Goal: Task Accomplishment & Management: Manage account settings

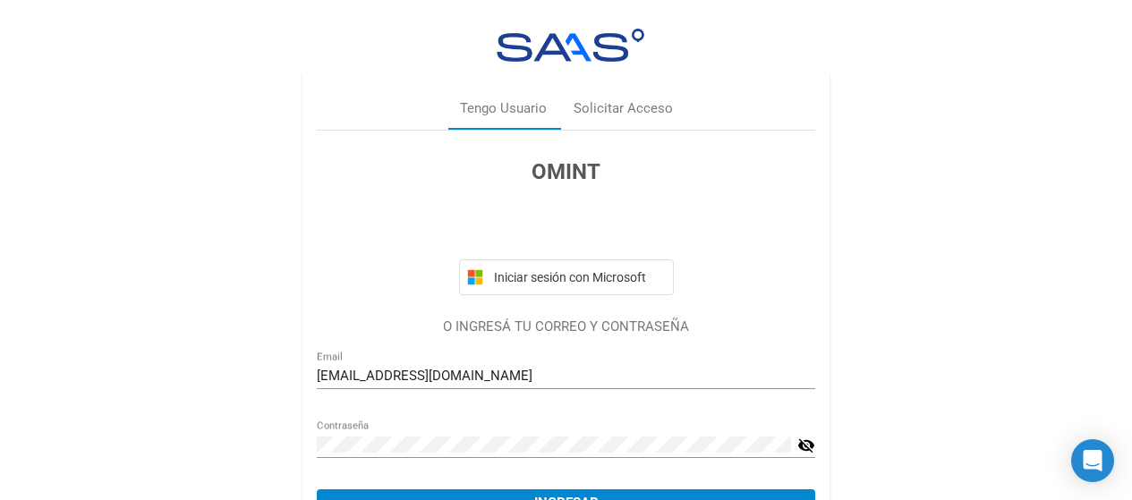
scroll to position [98, 0]
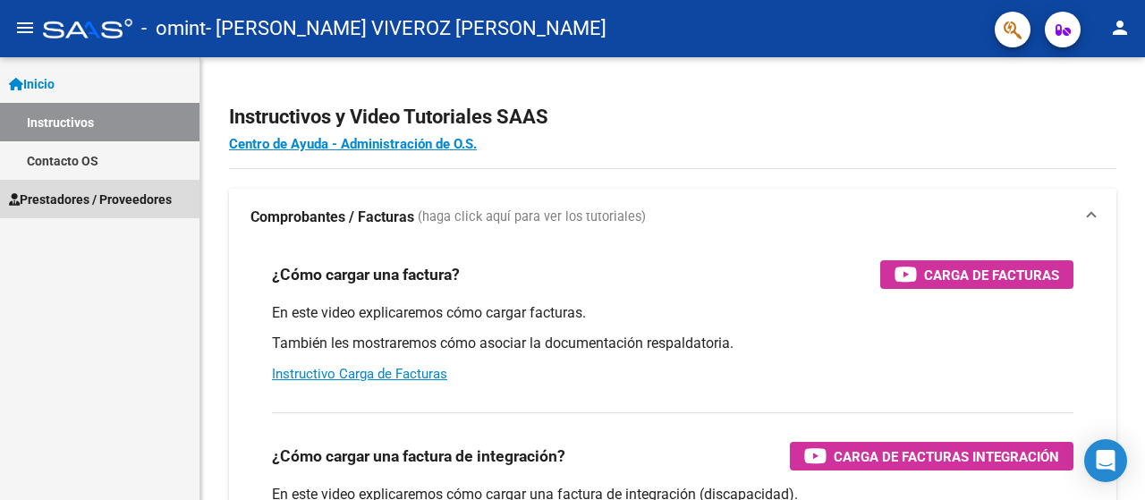
click at [87, 193] on span "Prestadores / Proveedores" at bounding box center [90, 200] width 163 height 20
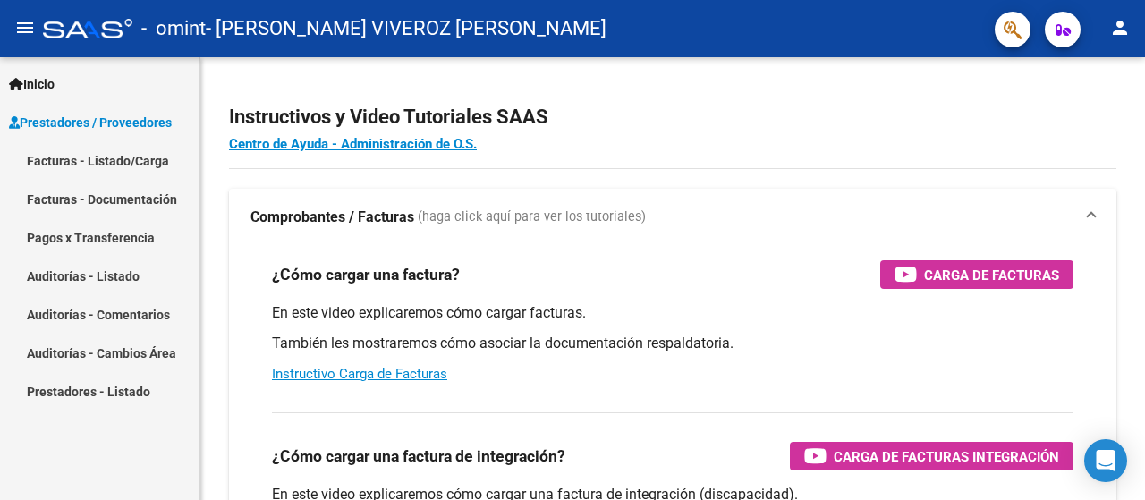
click at [142, 163] on link "Facturas - Listado/Carga" at bounding box center [99, 160] width 199 height 38
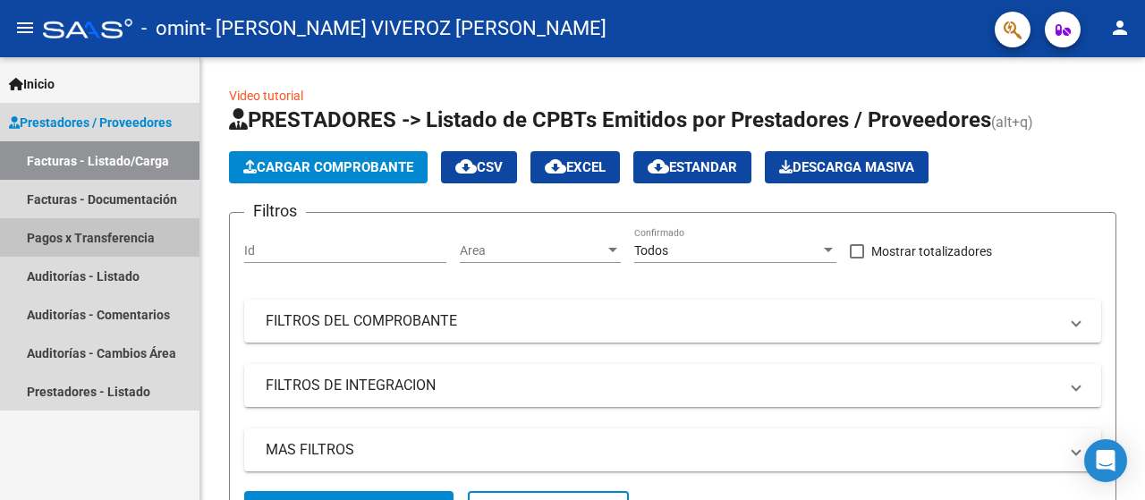
click at [131, 243] on link "Pagos x Transferencia" at bounding box center [99, 237] width 199 height 38
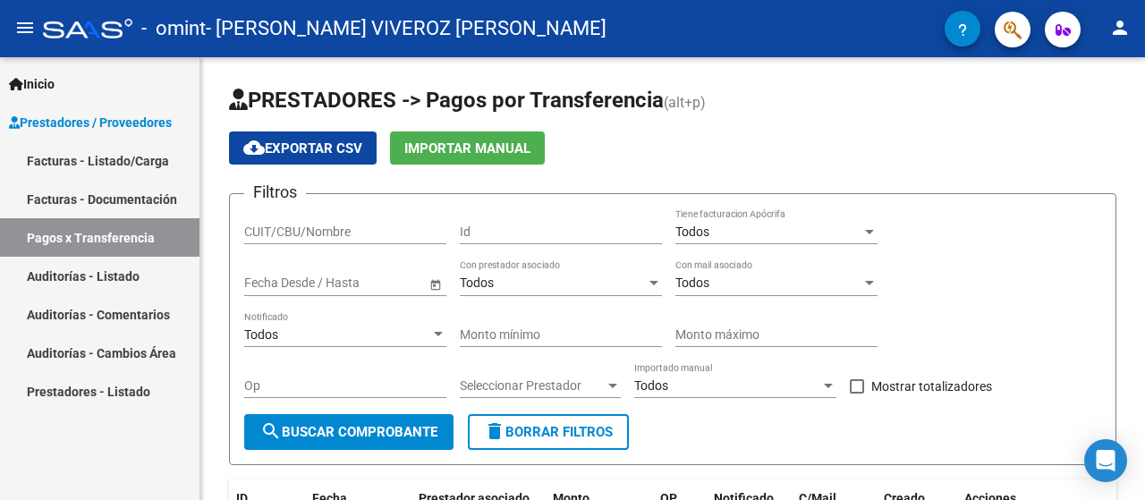
click at [1131, 14] on mat-toolbar "menu - omint - LOPEZ VIVEROZ MICAELA person" at bounding box center [572, 28] width 1145 height 57
click at [1046, 155] on div "cloud_download Exportar CSV Importar Manual" at bounding box center [672, 147] width 887 height 33
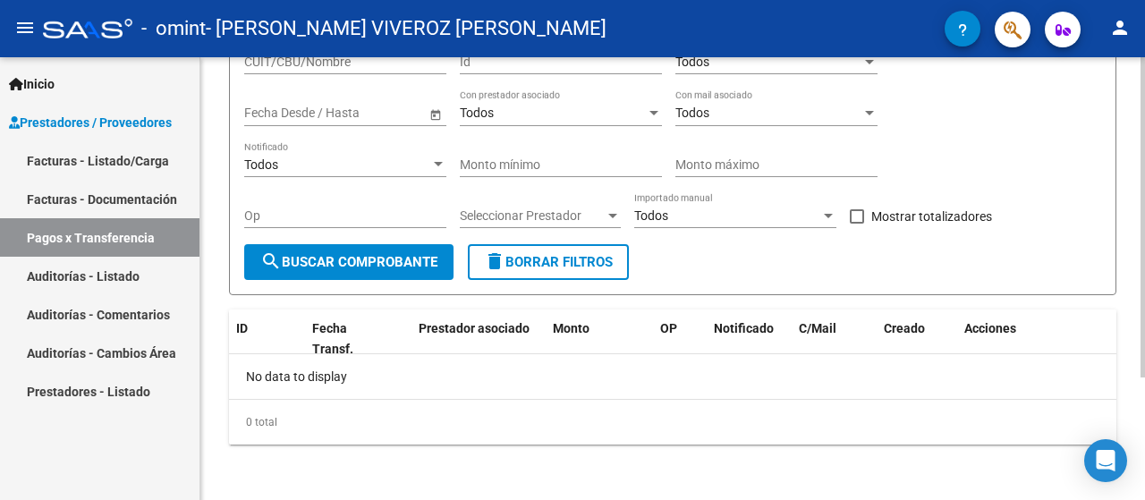
click at [1131, 316] on div at bounding box center [1143, 339] width 4 height 320
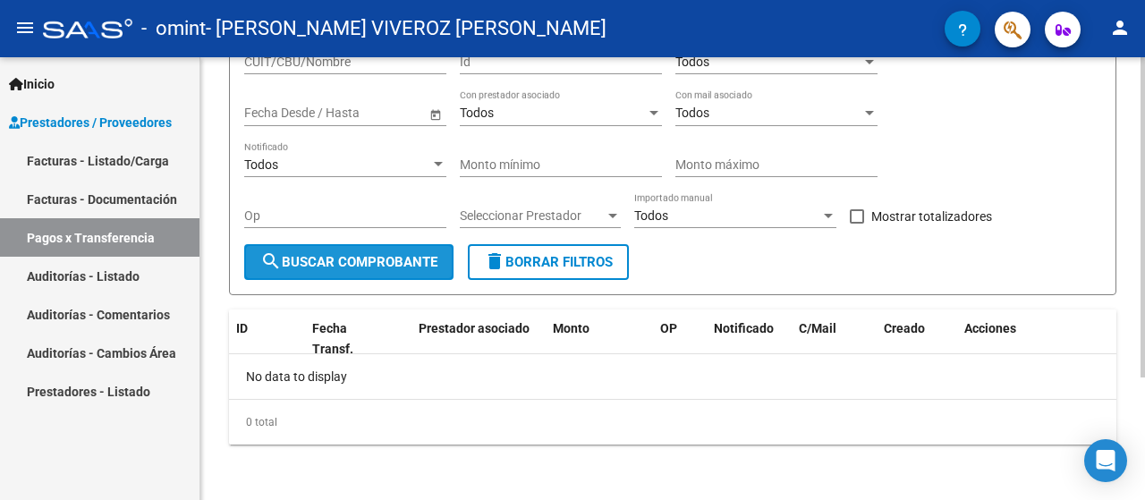
click at [420, 273] on button "search Buscar Comprobante" at bounding box center [348, 262] width 209 height 36
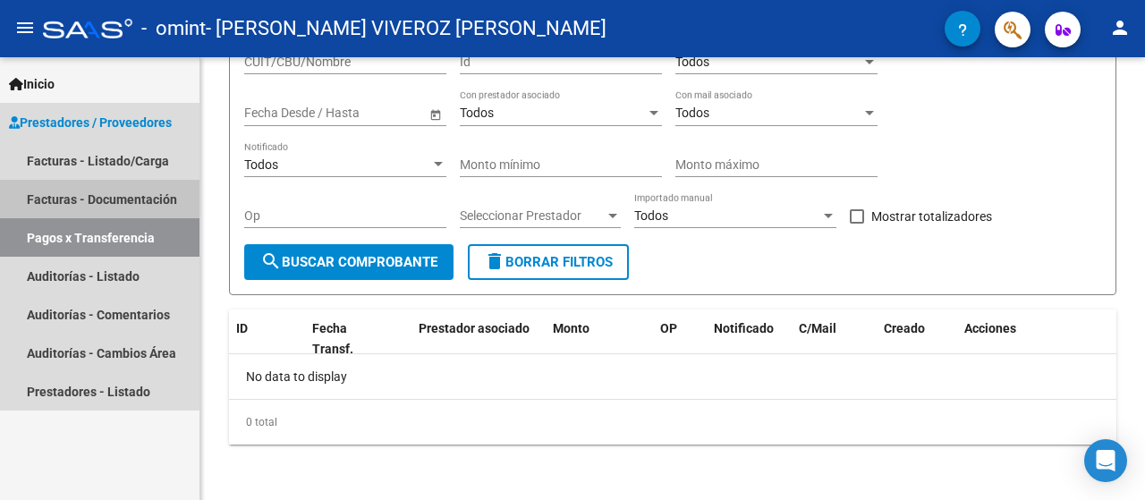
click at [159, 196] on link "Facturas - Documentación" at bounding box center [99, 199] width 199 height 38
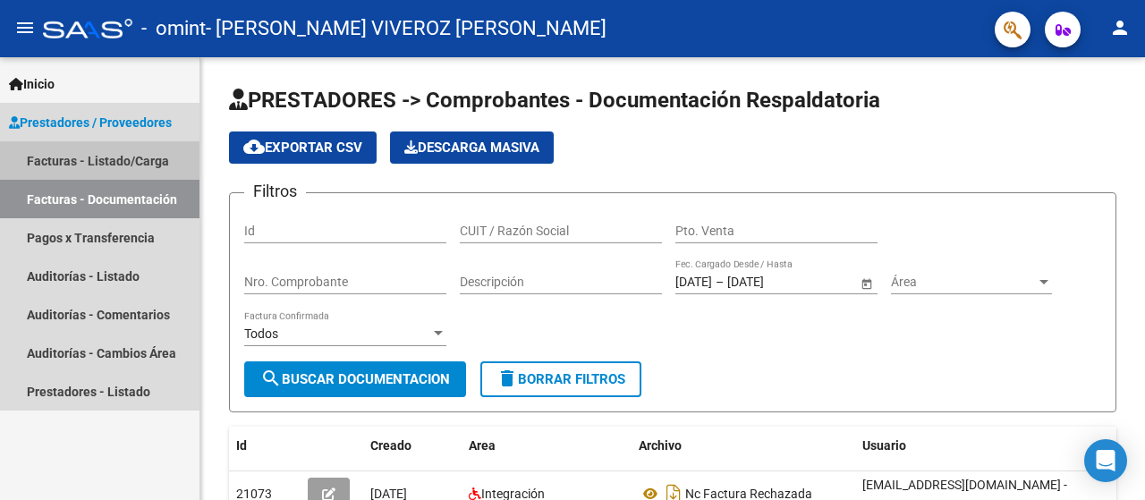
click at [162, 152] on link "Facturas - Listado/Carga" at bounding box center [99, 160] width 199 height 38
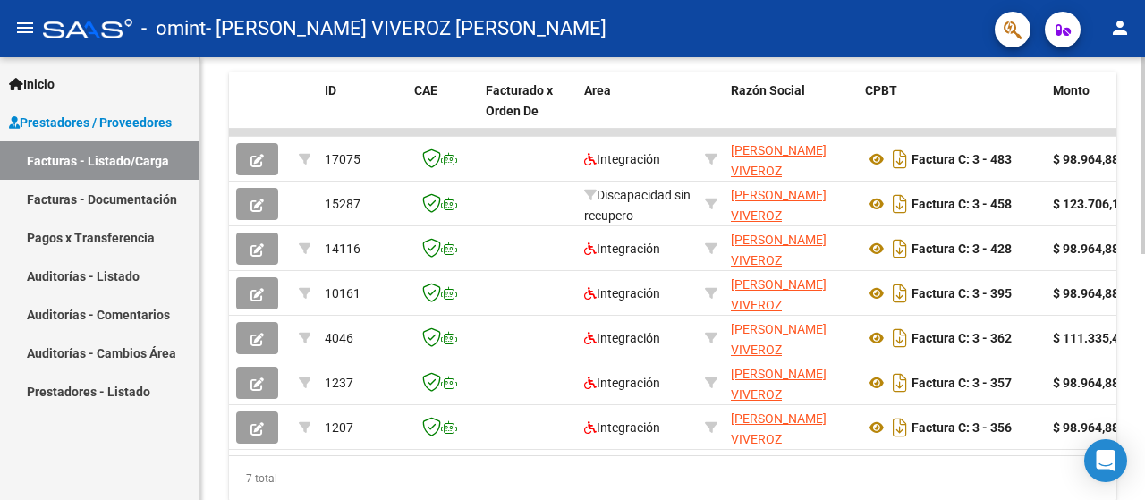
scroll to position [487, 0]
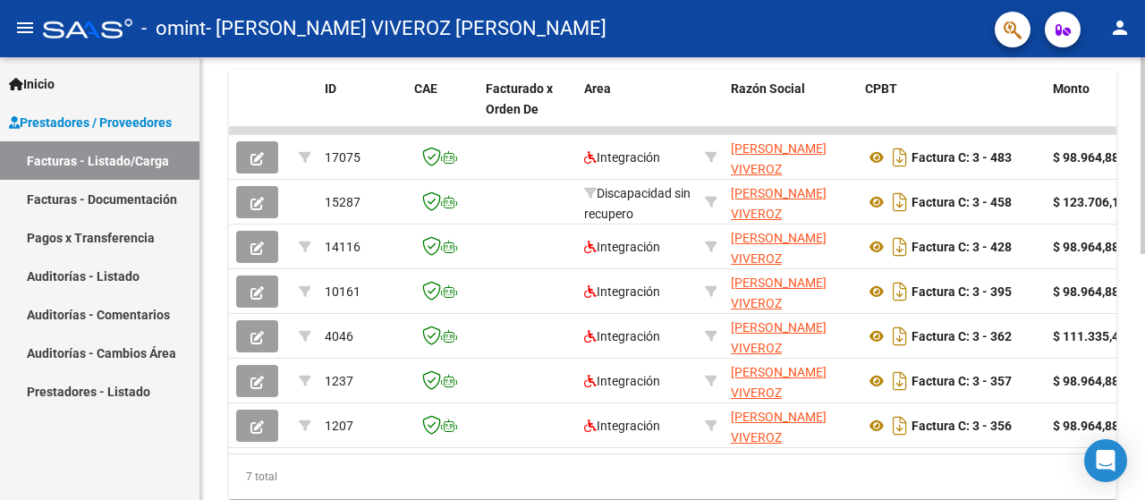
click at [1131, 438] on div "Video tutorial PRESTADORES -> Listado de CPBTs Emitidos por Prestadores / Prove…" at bounding box center [674, 64] width 949 height 986
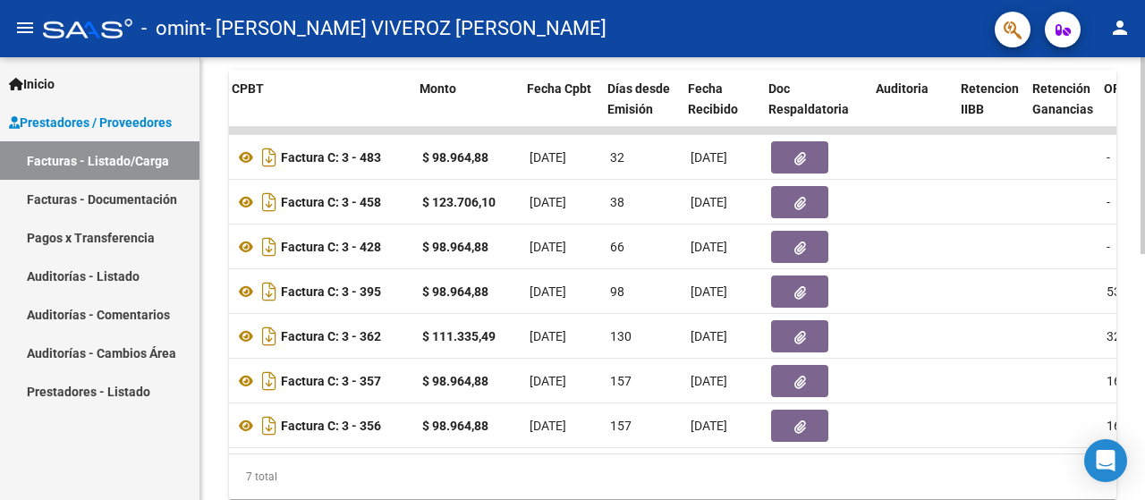
scroll to position [0, 633]
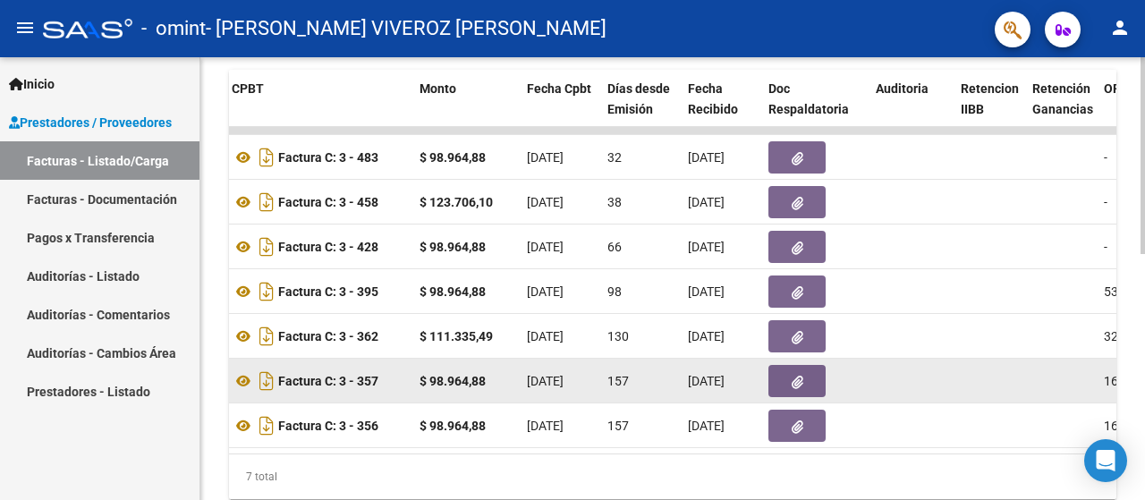
click at [985, 360] on datatable-body-cell at bounding box center [990, 381] width 72 height 44
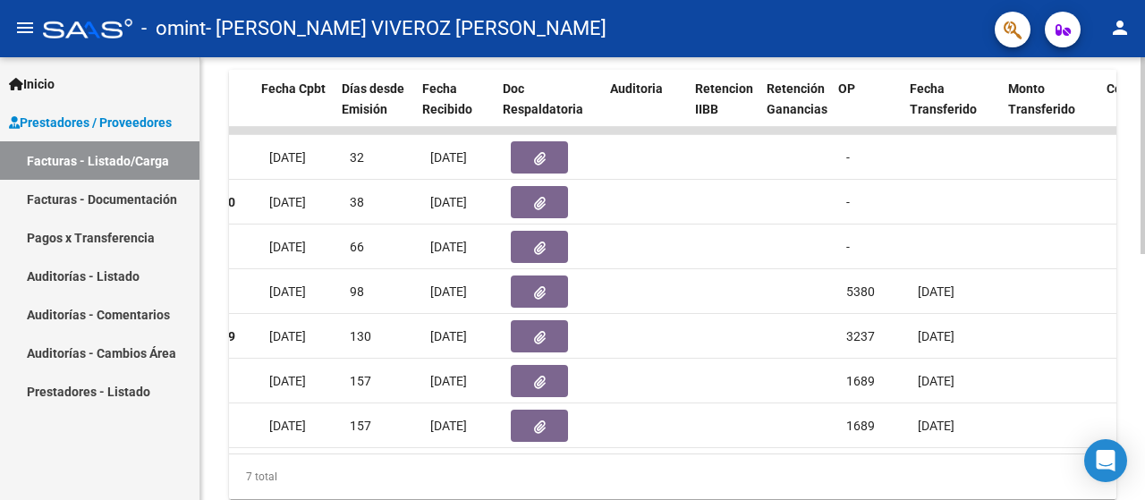
scroll to position [0, 899]
